Goal: Information Seeking & Learning: Learn about a topic

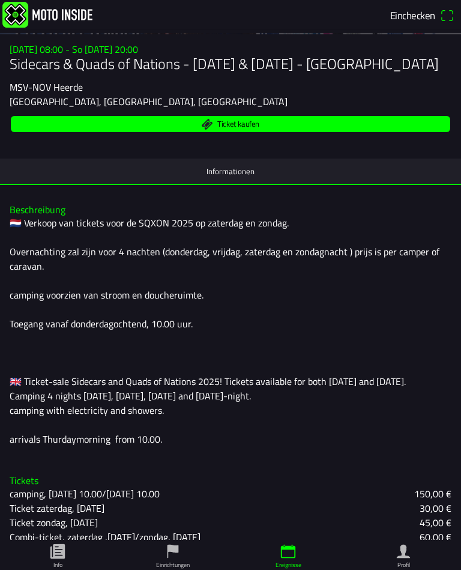
scroll to position [170, 0]
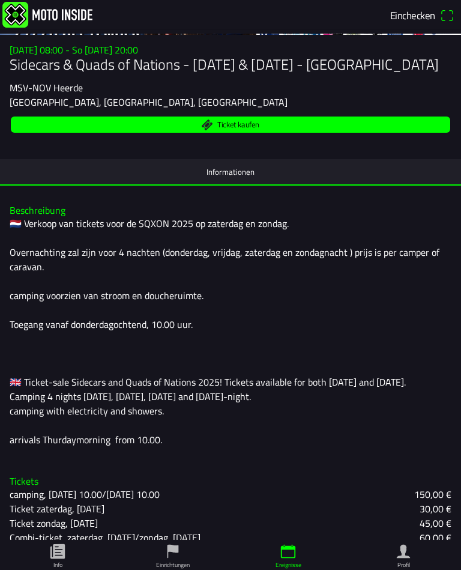
click at [377, 180] on button "Informationen" at bounding box center [230, 171] width 461 height 25
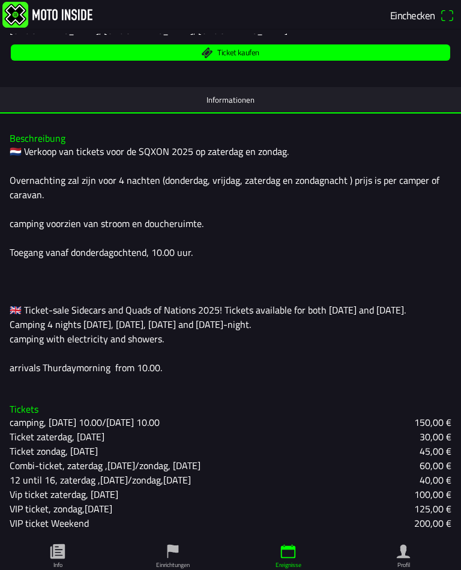
scroll to position [248, 0]
click at [0, 0] on slot "60,00 €" at bounding box center [0, 0] width 0 height 0
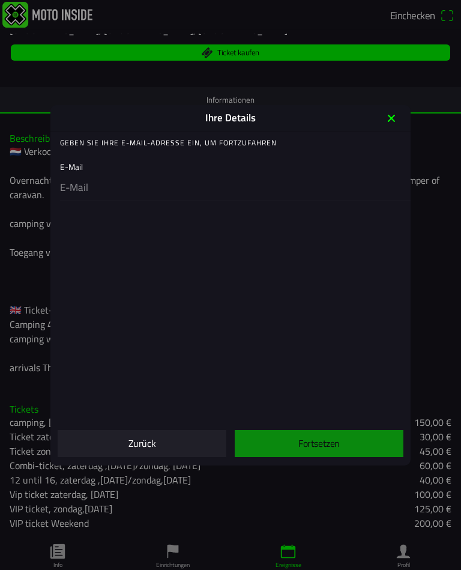
click at [155, 447] on span "Zurück" at bounding box center [142, 443] width 150 height 27
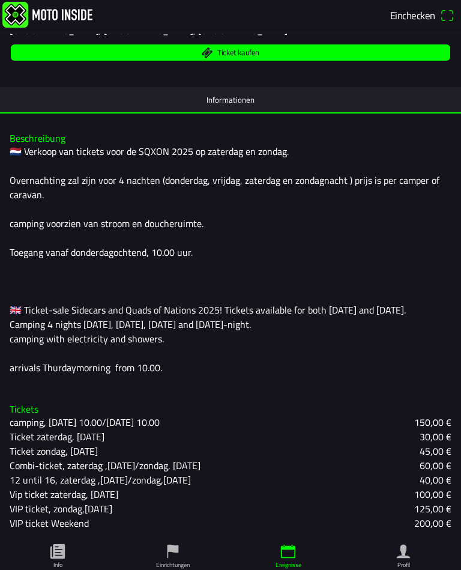
scroll to position [248, 0]
click at [0, 0] on slot "camping, [DATE] 10.00/[DATE] 10.00" at bounding box center [0, 0] width 0 height 0
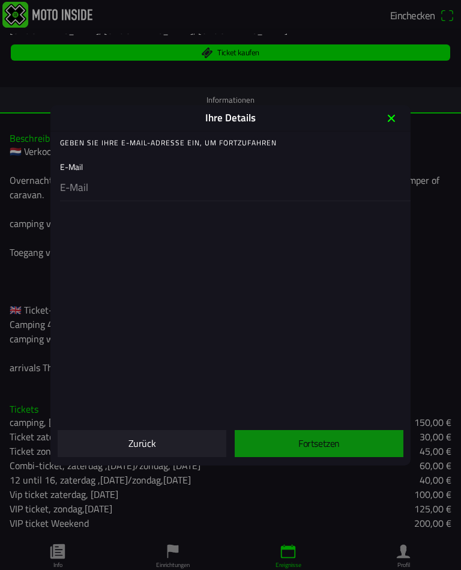
click at [392, 121] on icon "close" at bounding box center [391, 118] width 19 height 19
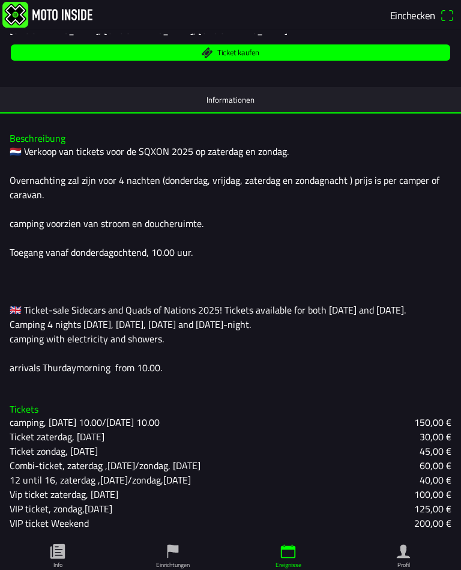
click at [58, 548] on icon "paper" at bounding box center [57, 551] width 14 height 14
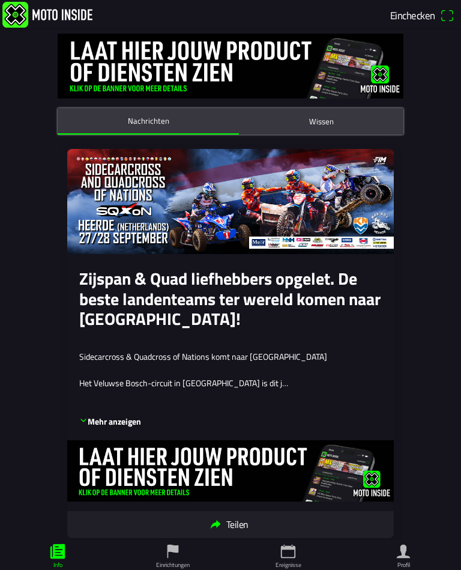
click at [324, 127] on ion-label "Wissen" at bounding box center [321, 121] width 25 height 13
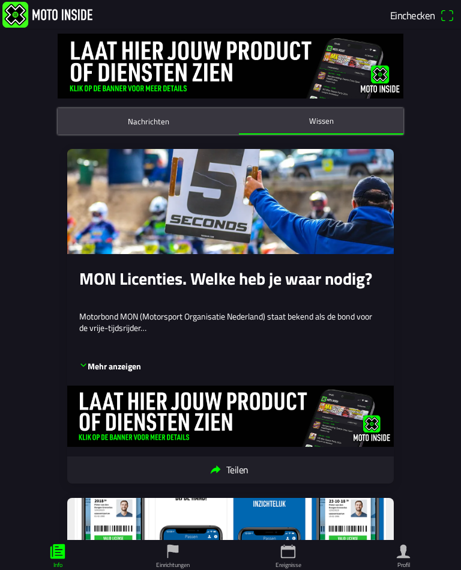
click at [419, 14] on span "Einchecken" at bounding box center [412, 15] width 45 height 16
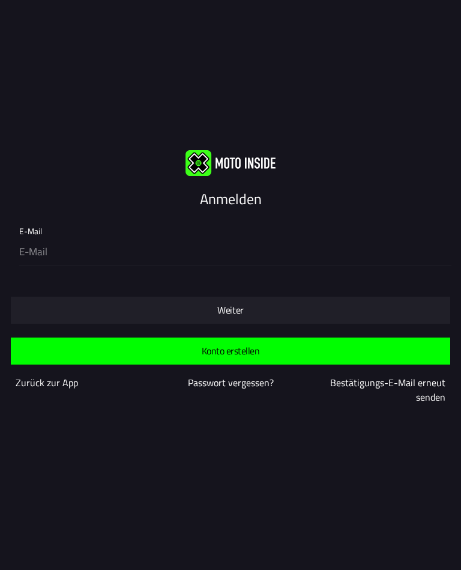
click at [0, 0] on slot "Zurück zur App" at bounding box center [0, 0] width 0 height 0
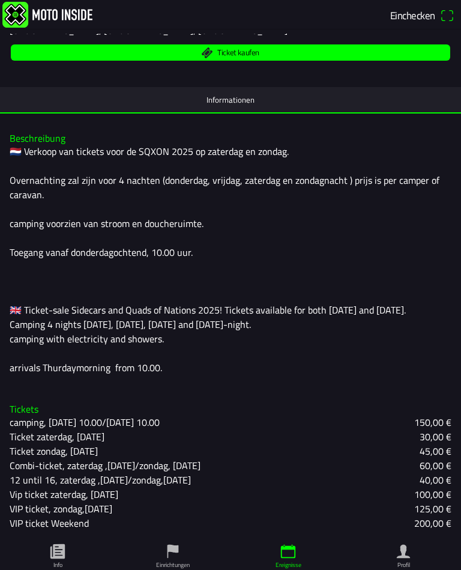
scroll to position [248, 0]
click at [178, 552] on icon "flag" at bounding box center [173, 552] width 11 height 14
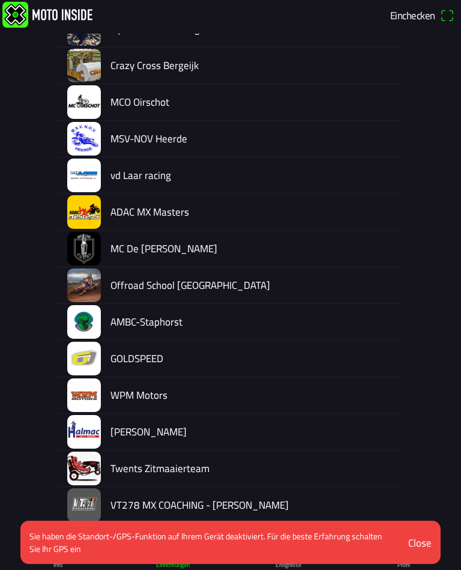
scroll to position [772, 0]
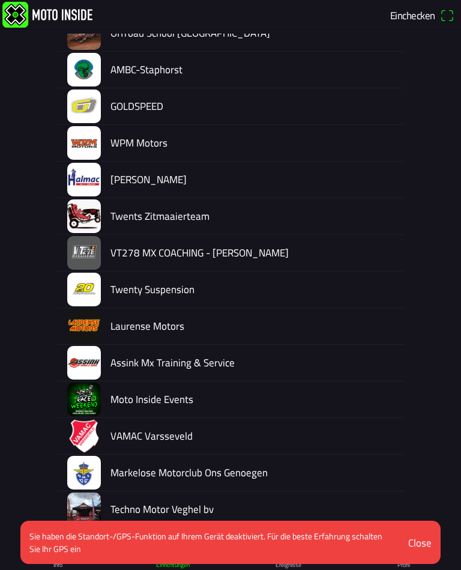
click at [419, 538] on div "Close" at bounding box center [419, 543] width 23 height 16
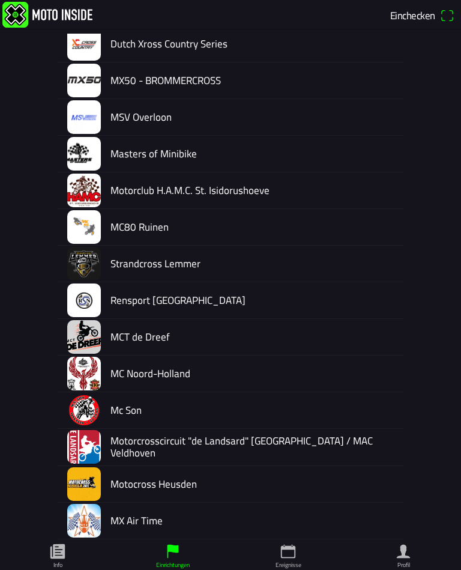
scroll to position [2517, 0]
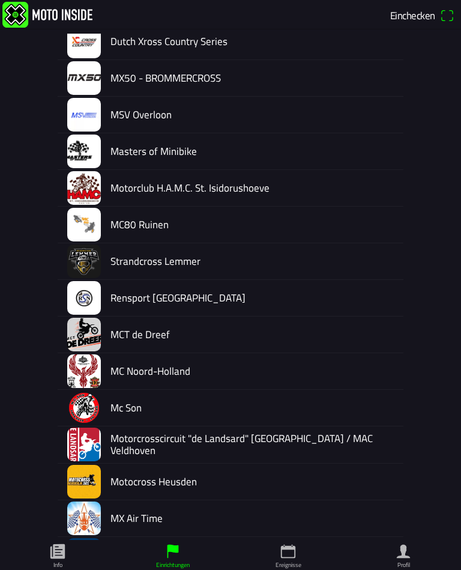
click at [289, 551] on icon "calendar" at bounding box center [288, 551] width 18 height 18
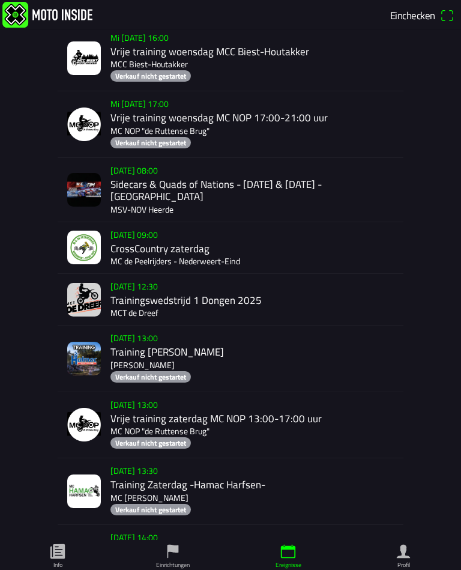
scroll to position [1402, 0]
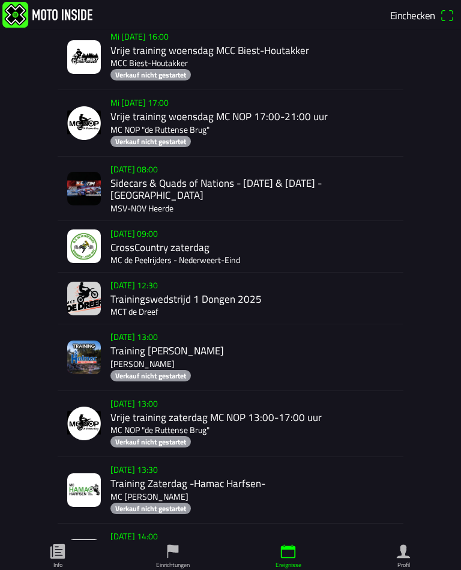
click at [130, 207] on div "Sa 27 Sep. - 08:00 Sidecars & Quads of Nations - 27 & 28 Sept. - Heerde MSV-NOV…" at bounding box center [255, 189] width 288 height 64
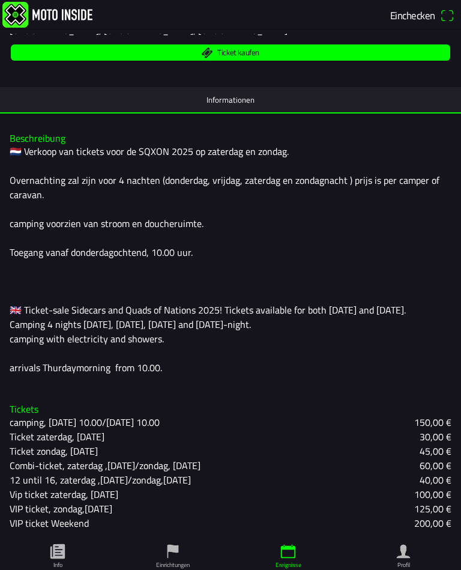
scroll to position [248, 0]
click at [408, 550] on icon "person" at bounding box center [404, 551] width 18 height 18
click at [172, 549] on icon "flag" at bounding box center [173, 552] width 11 height 14
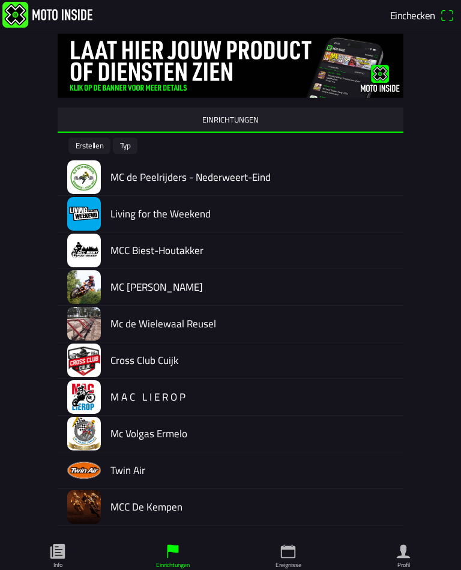
click at [59, 541] on link "Info" at bounding box center [57, 555] width 115 height 30
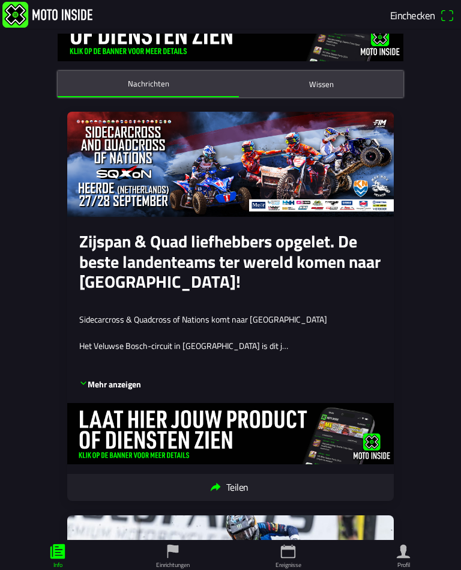
scroll to position [38, 0]
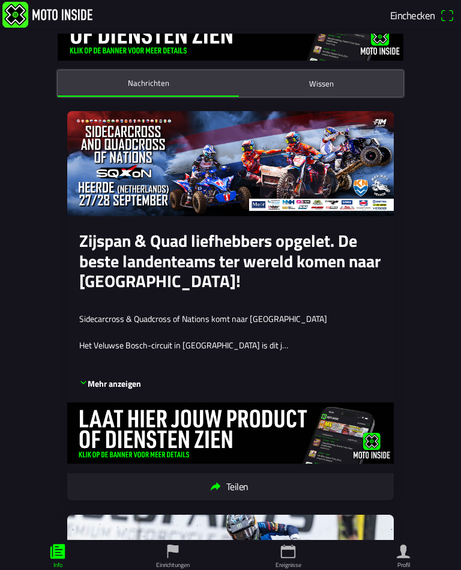
click at [98, 380] on p "Mehr anzeigen" at bounding box center [110, 384] width 62 height 12
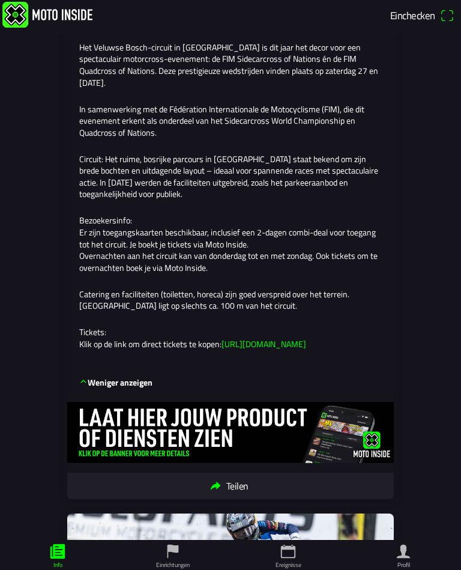
scroll to position [338, 0]
